Goal: Task Accomplishment & Management: Use online tool/utility

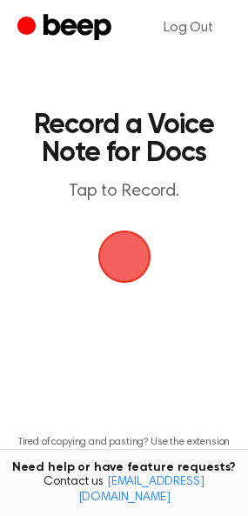
click at [124, 250] on span "button" at bounding box center [124, 257] width 95 height 95
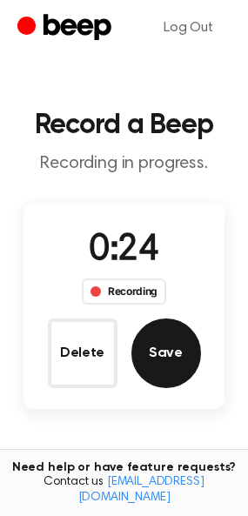
click at [177, 356] on button "Save" at bounding box center [166, 353] width 70 height 70
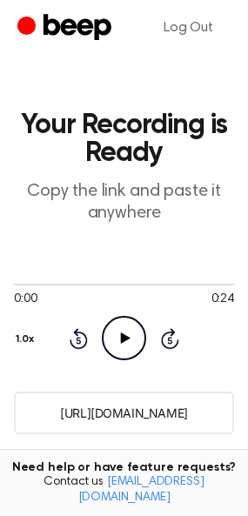
drag, startPoint x: 208, startPoint y: 417, endPoint x: 50, endPoint y: 416, distance: 158.3
click at [50, 416] on input "https://beep.audio/wWfeudf" at bounding box center [124, 412] width 220 height 43
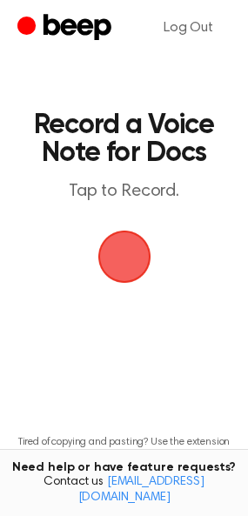
click at [121, 254] on span "button" at bounding box center [124, 256] width 49 height 49
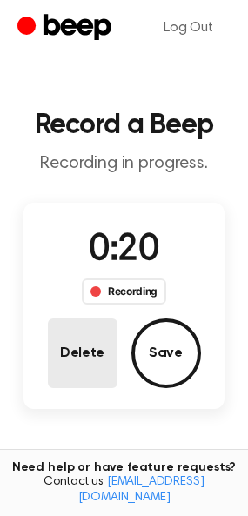
click at [83, 365] on button "Delete" at bounding box center [83, 353] width 70 height 70
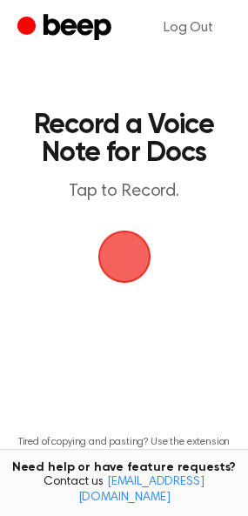
click at [113, 258] on span "button" at bounding box center [123, 256] width 53 height 53
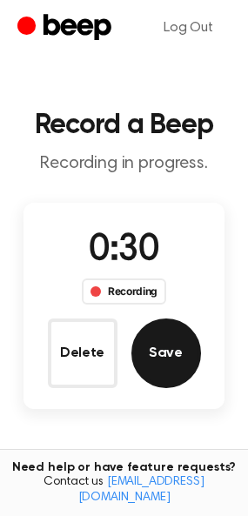
click at [145, 354] on button "Save" at bounding box center [166, 353] width 70 height 70
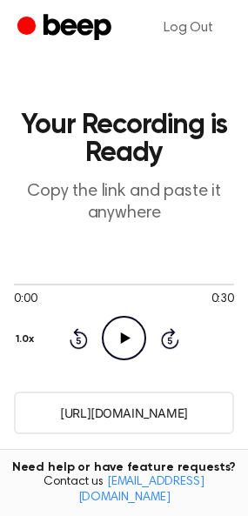
drag, startPoint x: 211, startPoint y: 412, endPoint x: 26, endPoint y: 421, distance: 185.4
click at [26, 421] on input "https://beep.audio/AxpU1H1" at bounding box center [124, 412] width 220 height 43
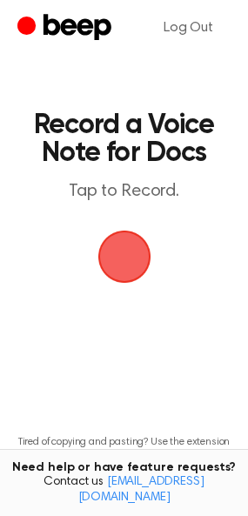
click at [136, 260] on span "button" at bounding box center [124, 256] width 49 height 49
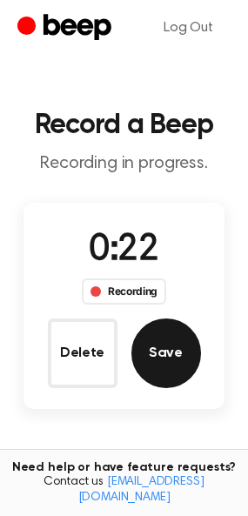
click at [175, 343] on button "Save" at bounding box center [166, 353] width 70 height 70
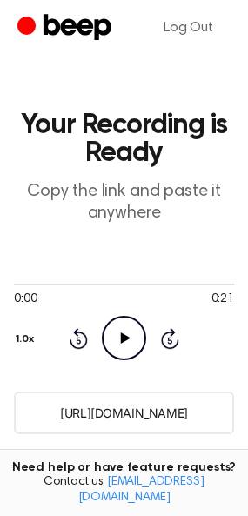
drag, startPoint x: 227, startPoint y: 408, endPoint x: 35, endPoint y: 415, distance: 192.3
click at [35, 415] on input "[URL][DOMAIN_NAME]" at bounding box center [124, 412] width 220 height 43
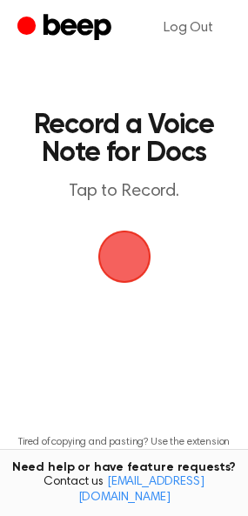
click at [131, 257] on span "button" at bounding box center [124, 256] width 49 height 49
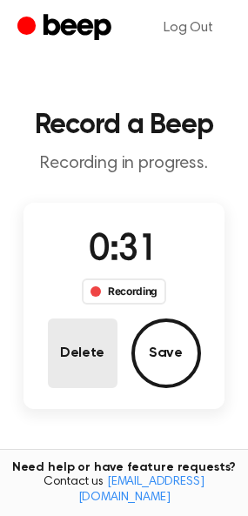
click at [70, 350] on button "Delete" at bounding box center [83, 353] width 70 height 70
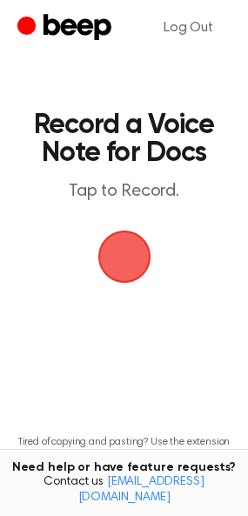
click at [118, 262] on span "button" at bounding box center [124, 256] width 49 height 49
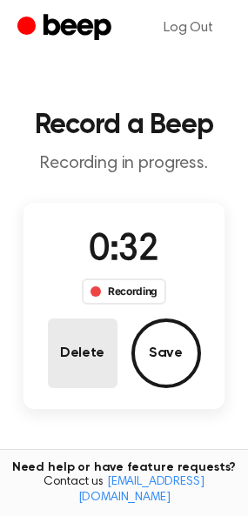
click at [98, 349] on button "Delete" at bounding box center [83, 353] width 70 height 70
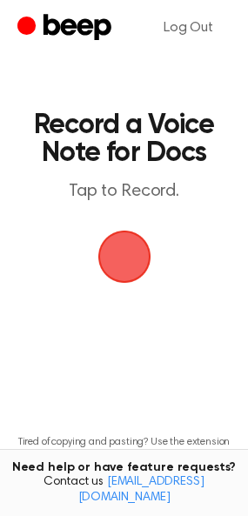
click at [120, 249] on span "button" at bounding box center [124, 256] width 49 height 49
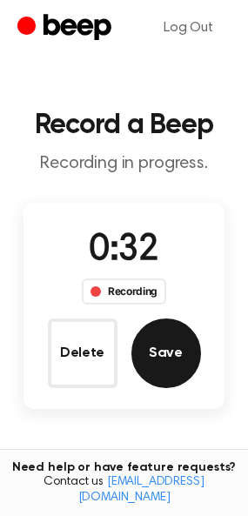
click at [163, 341] on button "Save" at bounding box center [166, 353] width 70 height 70
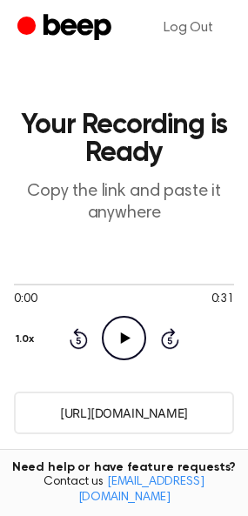
drag, startPoint x: 208, startPoint y: 415, endPoint x: 44, endPoint y: 407, distance: 163.7
click at [44, 407] on input "https://beep.audio/4NxofhM" at bounding box center [124, 412] width 220 height 43
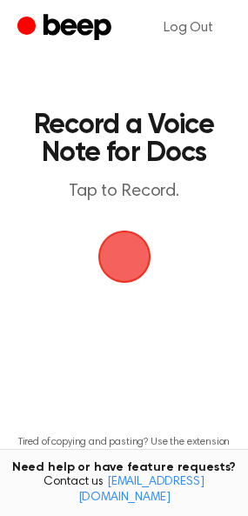
click at [113, 251] on span "button" at bounding box center [124, 256] width 71 height 71
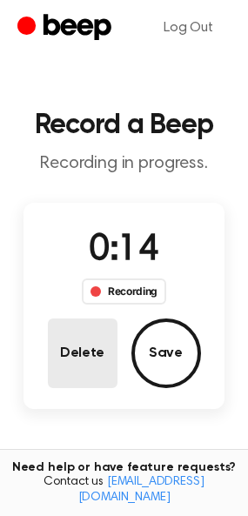
click at [66, 354] on button "Delete" at bounding box center [83, 353] width 70 height 70
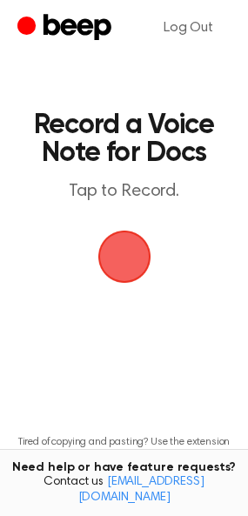
click at [112, 268] on span "button" at bounding box center [123, 256] width 59 height 59
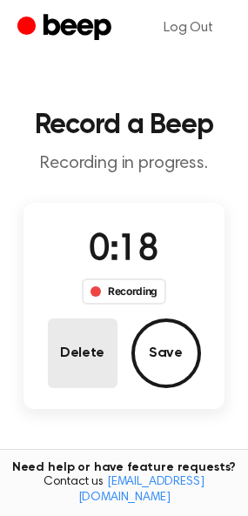
click at [71, 363] on button "Delete" at bounding box center [83, 353] width 70 height 70
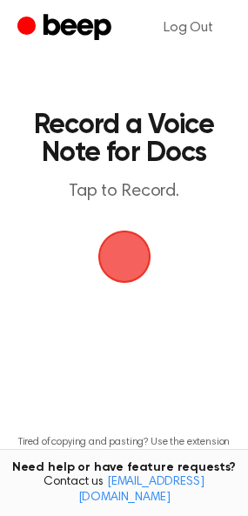
click at [137, 253] on span "button" at bounding box center [124, 256] width 63 height 63
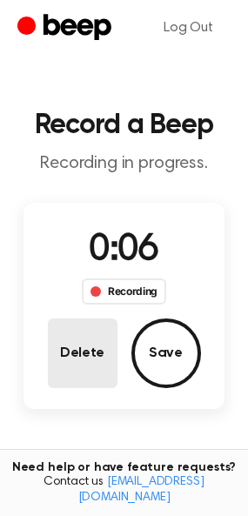
click at [108, 346] on button "Delete" at bounding box center [83, 353] width 70 height 70
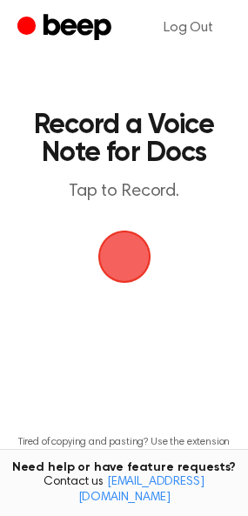
click at [128, 233] on span "button" at bounding box center [124, 256] width 77 height 77
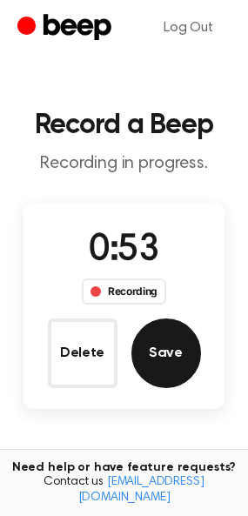
click at [159, 364] on button "Save" at bounding box center [166, 353] width 70 height 70
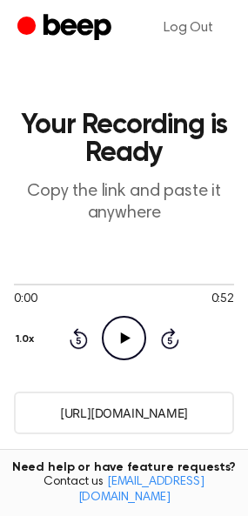
drag, startPoint x: 204, startPoint y: 410, endPoint x: 43, endPoint y: 410, distance: 160.9
click at [43, 410] on input "https://beep.audio/UCxvJ9D" at bounding box center [124, 412] width 220 height 43
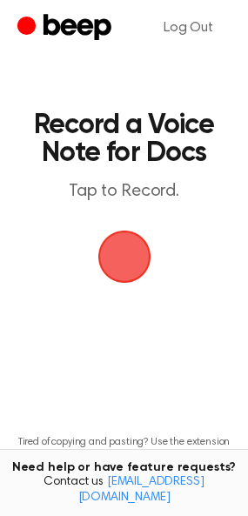
click at [121, 261] on span "button" at bounding box center [124, 256] width 83 height 83
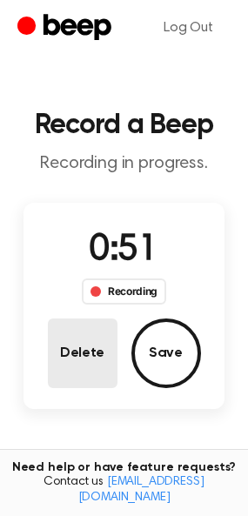
click at [86, 344] on button "Delete" at bounding box center [83, 353] width 70 height 70
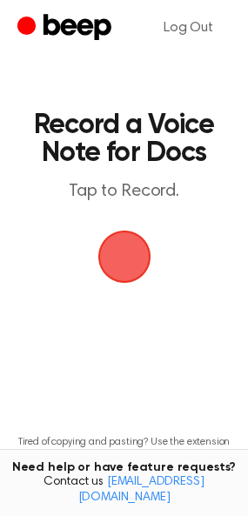
click at [131, 257] on span "button" at bounding box center [123, 256] width 53 height 53
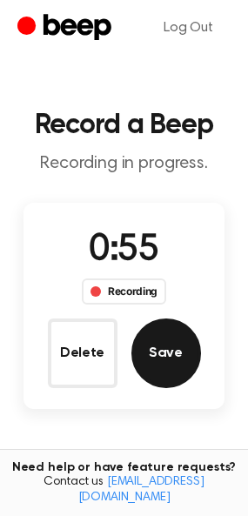
click at [173, 383] on button "Save" at bounding box center [166, 353] width 70 height 70
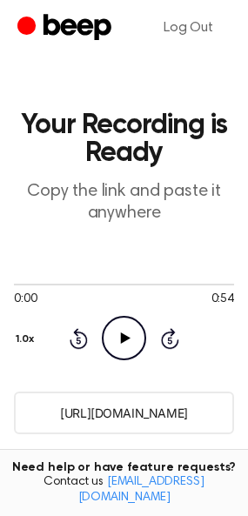
drag, startPoint x: 203, startPoint y: 412, endPoint x: 46, endPoint y: 410, distance: 157.4
click at [46, 410] on input "https://beep.audio/gbLnXzF" at bounding box center [124, 412] width 220 height 43
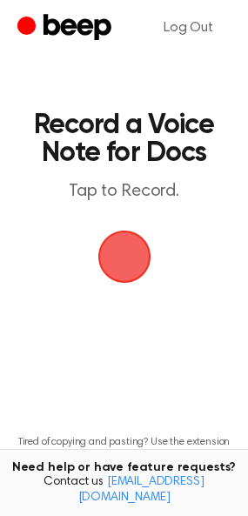
click at [127, 263] on span "button" at bounding box center [123, 256] width 53 height 53
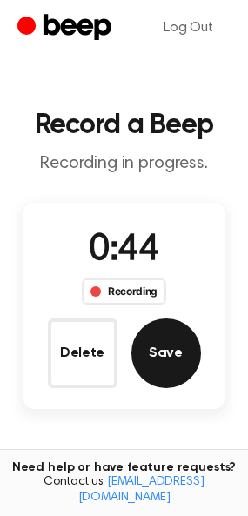
click at [157, 354] on button "Save" at bounding box center [166, 353] width 70 height 70
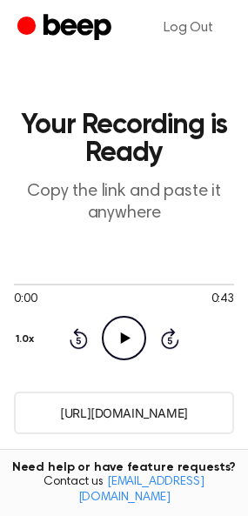
drag, startPoint x: 204, startPoint y: 414, endPoint x: 43, endPoint y: 414, distance: 161.7
click at [43, 414] on input "https://beep.audio/wnqb1Aw" at bounding box center [124, 412] width 220 height 43
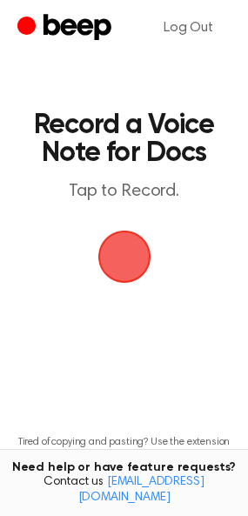
click at [127, 252] on span "button" at bounding box center [124, 257] width 57 height 57
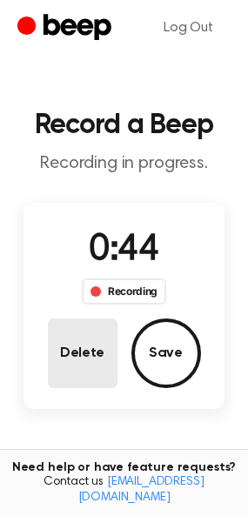
click at [97, 351] on button "Delete" at bounding box center [83, 353] width 70 height 70
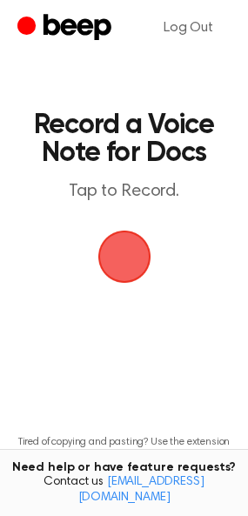
click at [123, 263] on span "button" at bounding box center [123, 256] width 53 height 53
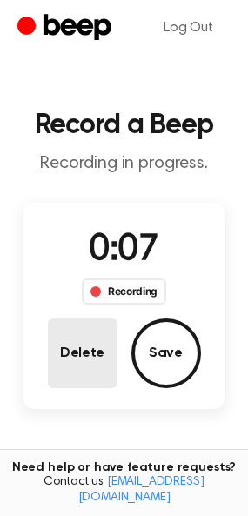
click at [100, 364] on button "Delete" at bounding box center [83, 353] width 70 height 70
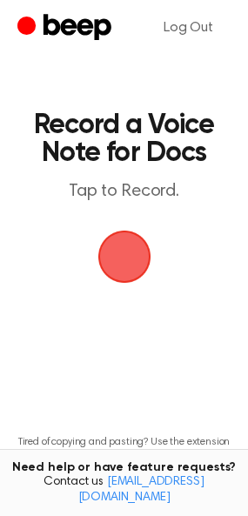
click at [122, 255] on span "button" at bounding box center [123, 256] width 53 height 53
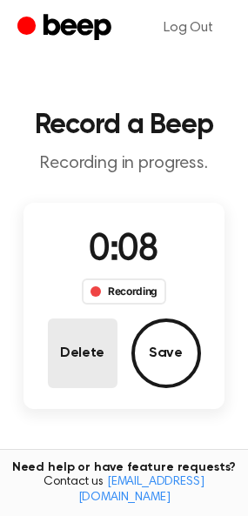
click at [82, 367] on button "Delete" at bounding box center [83, 353] width 70 height 70
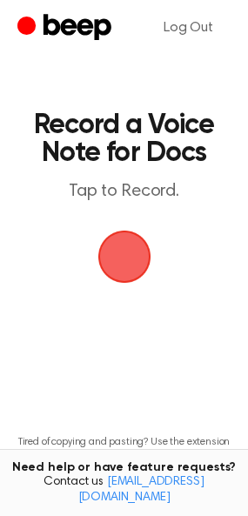
click at [119, 260] on span "button" at bounding box center [124, 256] width 49 height 49
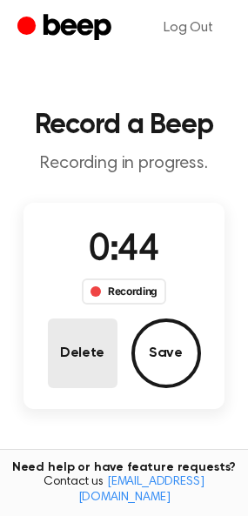
click at [98, 376] on button "Delete" at bounding box center [83, 353] width 70 height 70
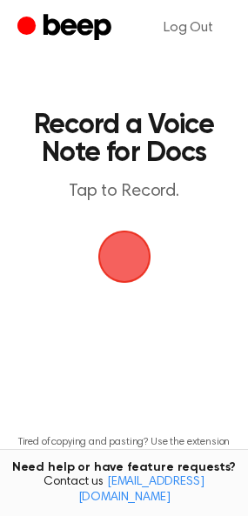
click at [121, 263] on span "button" at bounding box center [123, 256] width 53 height 53
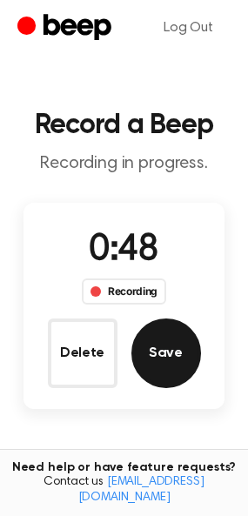
click at [176, 362] on button "Save" at bounding box center [166, 353] width 70 height 70
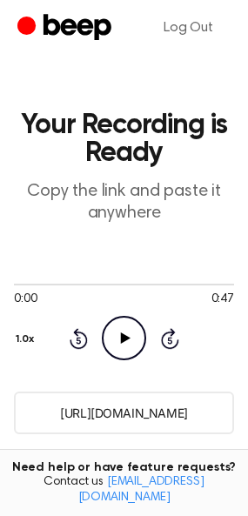
drag, startPoint x: 203, startPoint y: 419, endPoint x: 46, endPoint y: 411, distance: 157.6
click at [46, 411] on input "https://beep.audio/cfTAGUz" at bounding box center [124, 412] width 220 height 43
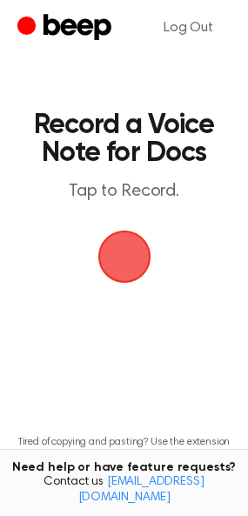
click at [120, 260] on span "button" at bounding box center [123, 256] width 53 height 53
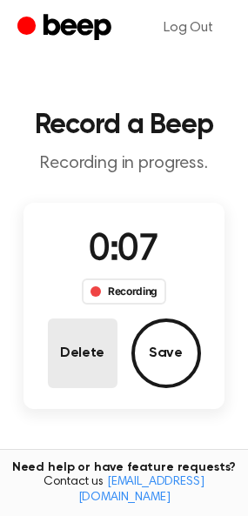
click at [94, 327] on button "Delete" at bounding box center [83, 353] width 70 height 70
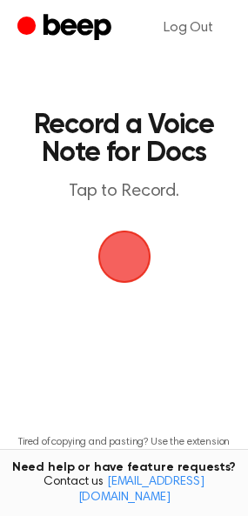
click at [147, 263] on span "button" at bounding box center [124, 256] width 49 height 49
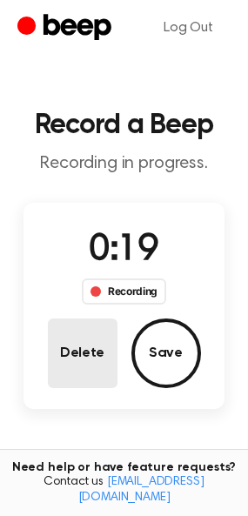
click at [99, 338] on button "Delete" at bounding box center [83, 353] width 70 height 70
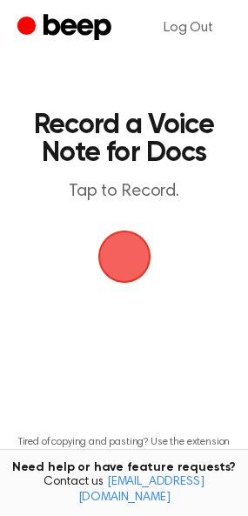
click at [121, 262] on span "button" at bounding box center [123, 256] width 53 height 53
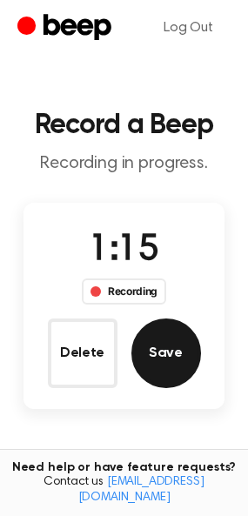
click at [175, 358] on button "Save" at bounding box center [166, 353] width 70 height 70
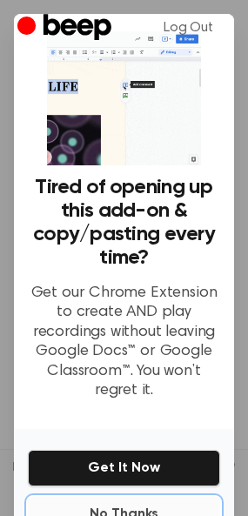
click at [111, 499] on button "No Thanks" at bounding box center [124, 514] width 192 height 35
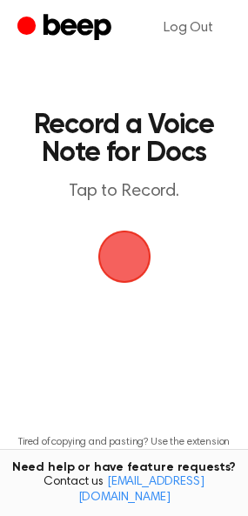
click at [120, 247] on span "button" at bounding box center [124, 256] width 97 height 97
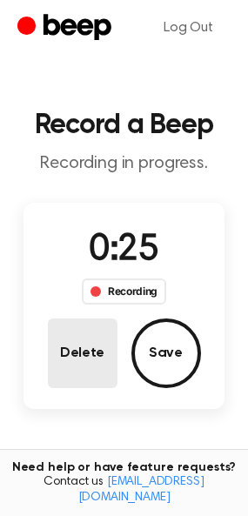
click at [83, 357] on button "Delete" at bounding box center [83, 353] width 70 height 70
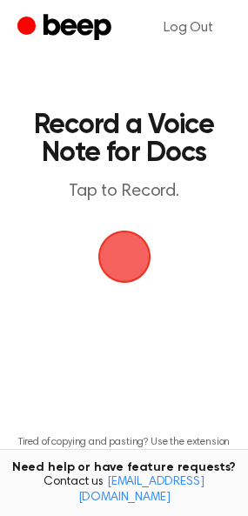
click at [118, 249] on span "button" at bounding box center [123, 256] width 75 height 75
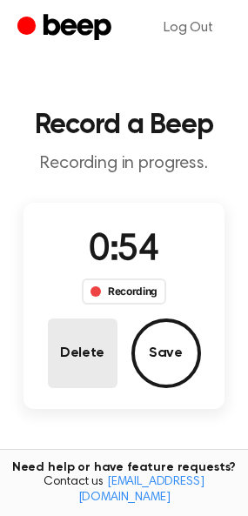
click at [89, 338] on button "Delete" at bounding box center [83, 353] width 70 height 70
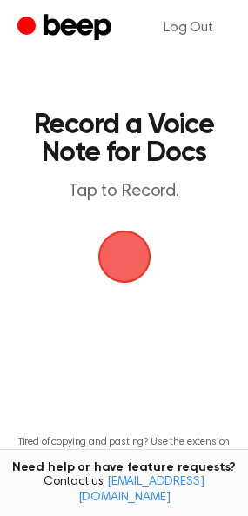
click at [117, 252] on span "button" at bounding box center [123, 256] width 90 height 90
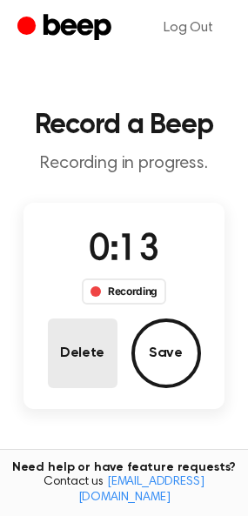
click at [79, 337] on button "Delete" at bounding box center [83, 353] width 70 height 70
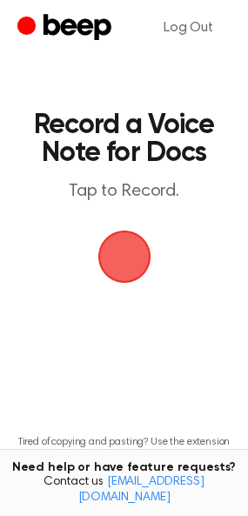
click at [124, 241] on span "button" at bounding box center [124, 256] width 97 height 97
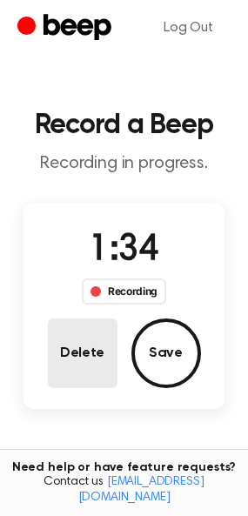
click at [85, 366] on button "Delete" at bounding box center [83, 353] width 70 height 70
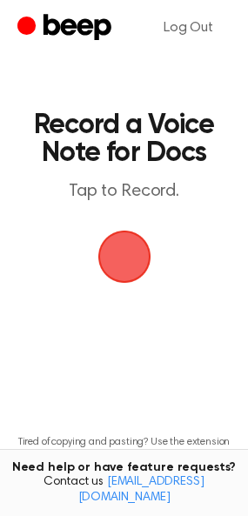
click at [127, 263] on span "button" at bounding box center [124, 256] width 63 height 63
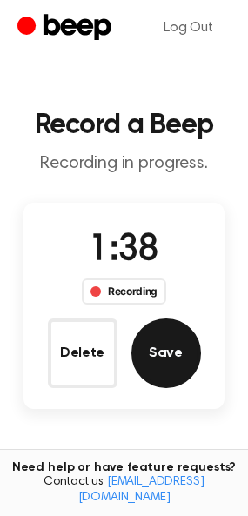
click at [171, 344] on button "Save" at bounding box center [166, 353] width 70 height 70
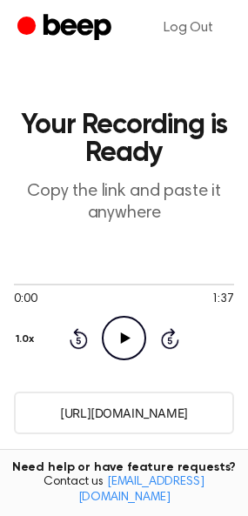
drag, startPoint x: 226, startPoint y: 414, endPoint x: 44, endPoint y: 417, distance: 181.8
click at [44, 417] on input "https://beep.audio/diAQLWf" at bounding box center [124, 412] width 220 height 43
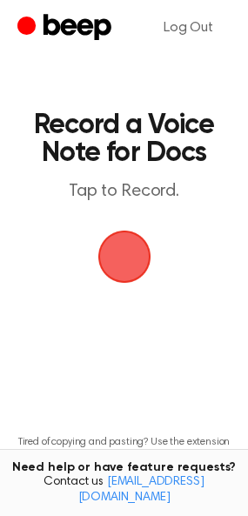
click at [127, 259] on span "button" at bounding box center [123, 256] width 59 height 59
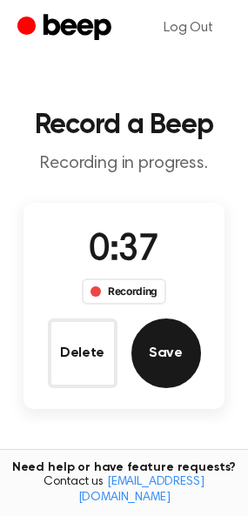
click at [166, 345] on button "Save" at bounding box center [166, 353] width 70 height 70
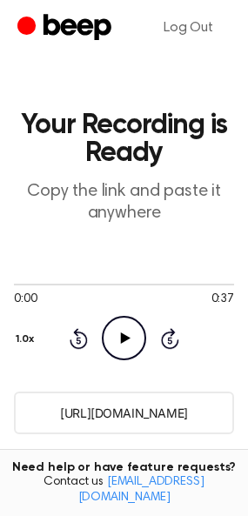
drag, startPoint x: 205, startPoint y: 407, endPoint x: 17, endPoint y: 408, distance: 188.7
click at [16, 408] on input "https://beep.audio/v8ZfHdc" at bounding box center [124, 412] width 220 height 43
click at [131, 345] on icon "Play Audio" at bounding box center [124, 338] width 44 height 44
drag, startPoint x: 207, startPoint y: 416, endPoint x: 48, endPoint y: 418, distance: 159.2
click at [48, 418] on input "https://beep.audio/v8ZfHdc" at bounding box center [124, 412] width 220 height 43
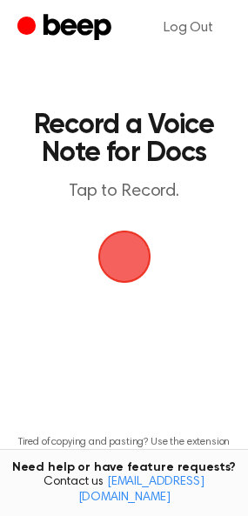
click at [124, 257] on span "button" at bounding box center [123, 256] width 53 height 53
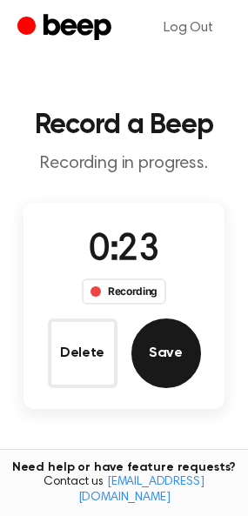
click at [155, 362] on button "Save" at bounding box center [166, 353] width 70 height 70
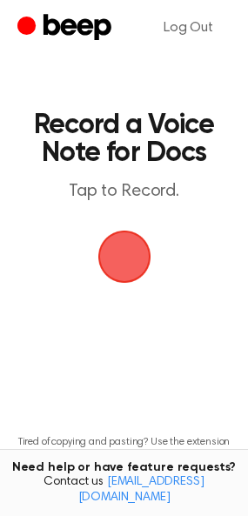
click at [121, 257] on span "button" at bounding box center [124, 256] width 49 height 49
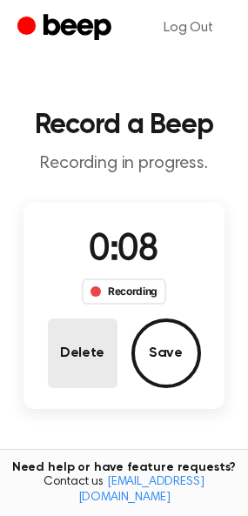
click at [91, 372] on button "Delete" at bounding box center [83, 353] width 70 height 70
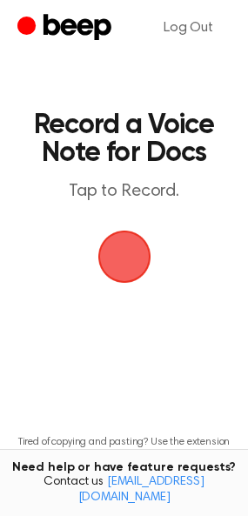
click at [110, 256] on span "button" at bounding box center [124, 256] width 49 height 49
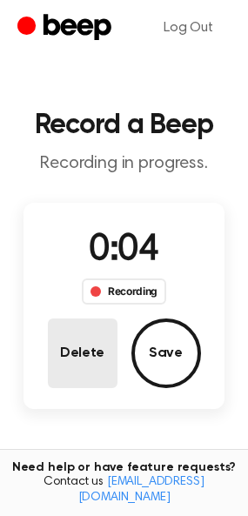
click at [108, 352] on button "Delete" at bounding box center [83, 353] width 70 height 70
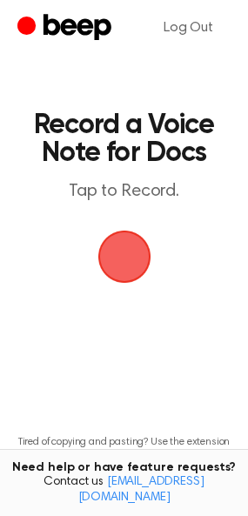
click at [129, 257] on span "button" at bounding box center [124, 256] width 49 height 49
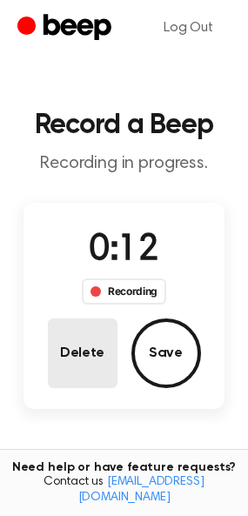
click at [93, 380] on button "Delete" at bounding box center [83, 353] width 70 height 70
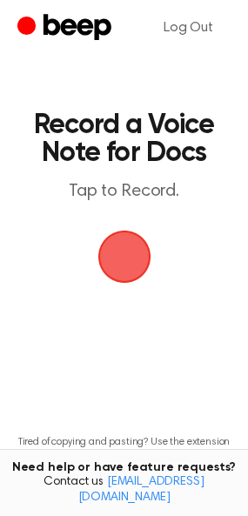
click at [127, 270] on span "button" at bounding box center [124, 256] width 49 height 49
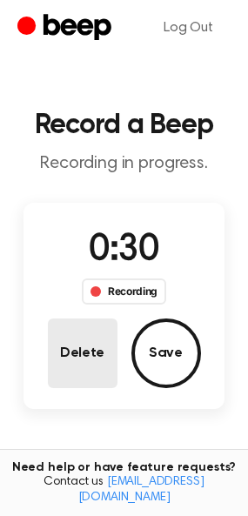
click at [87, 353] on button "Delete" at bounding box center [83, 353] width 70 height 70
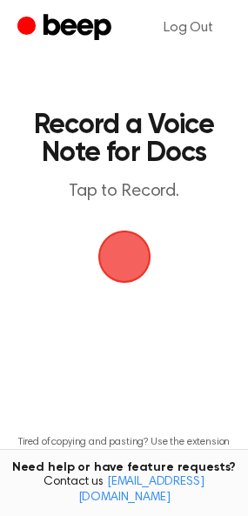
click at [123, 244] on span "button" at bounding box center [124, 256] width 49 height 49
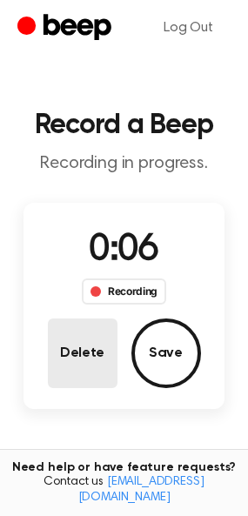
click at [103, 368] on button "Delete" at bounding box center [83, 353] width 70 height 70
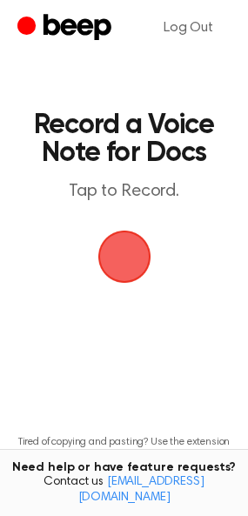
click at [124, 253] on span "button" at bounding box center [124, 256] width 49 height 49
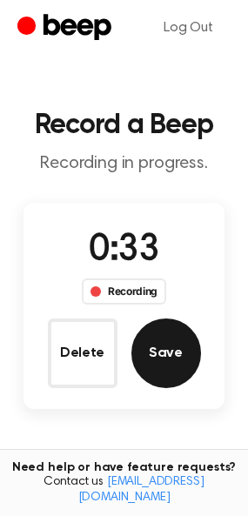
click at [162, 364] on button "Save" at bounding box center [166, 353] width 70 height 70
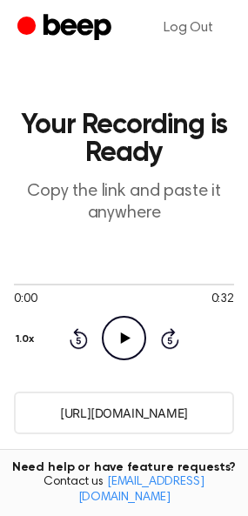
drag, startPoint x: 209, startPoint y: 411, endPoint x: 43, endPoint y: 413, distance: 166.1
click at [43, 413] on input "[URL][DOMAIN_NAME]" at bounding box center [124, 412] width 220 height 43
